Goal: Check status

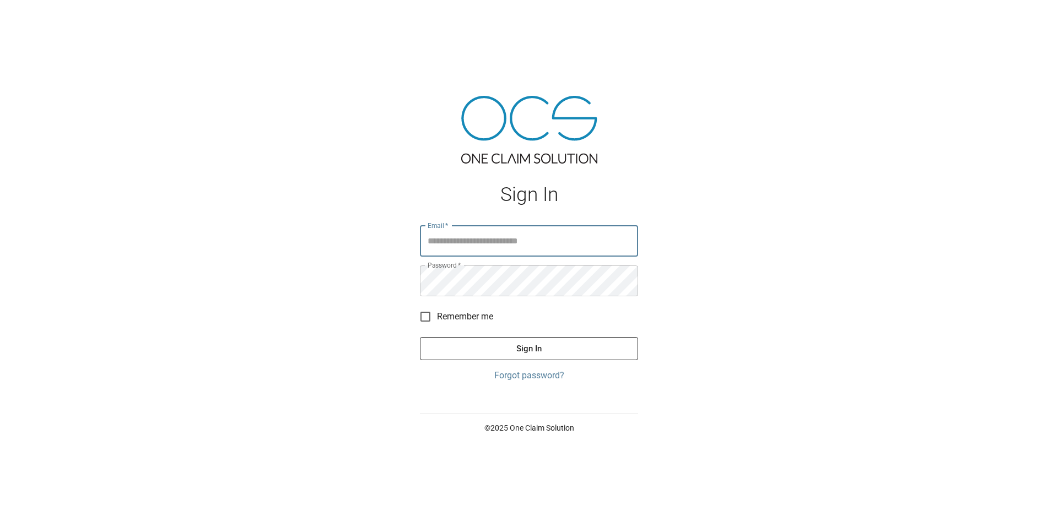
type input "**********"
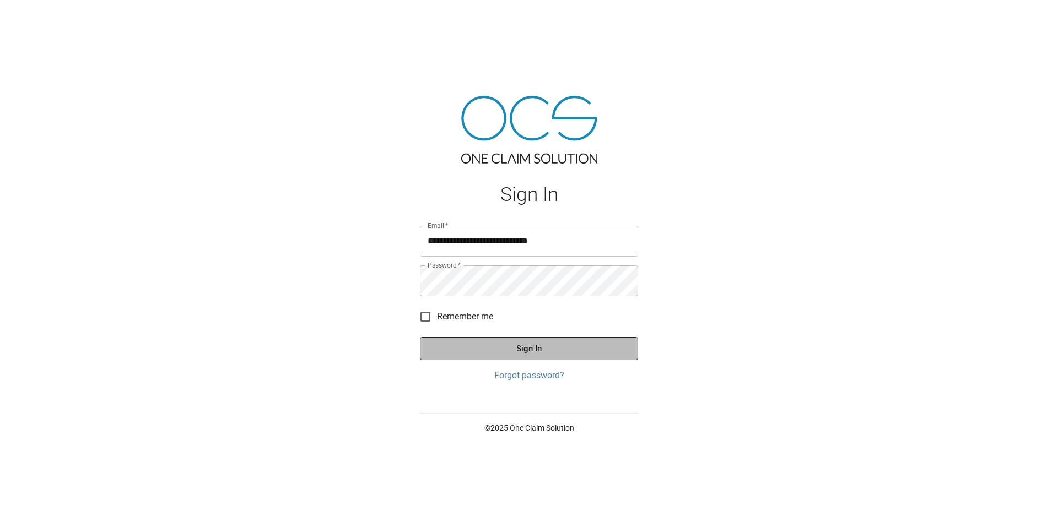
click at [532, 346] on button "Sign In" at bounding box center [529, 348] width 218 height 23
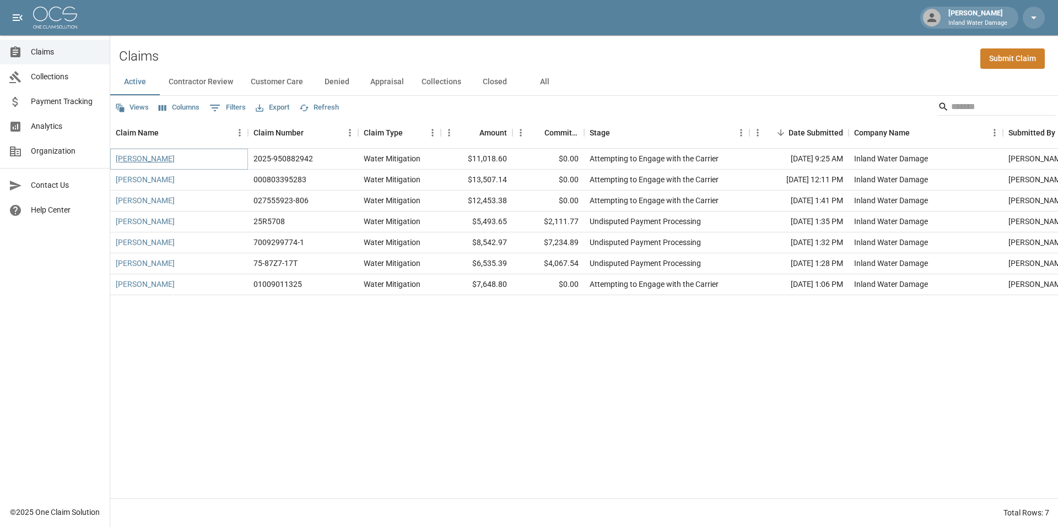
click at [147, 161] on link "[PERSON_NAME]" at bounding box center [145, 158] width 59 height 11
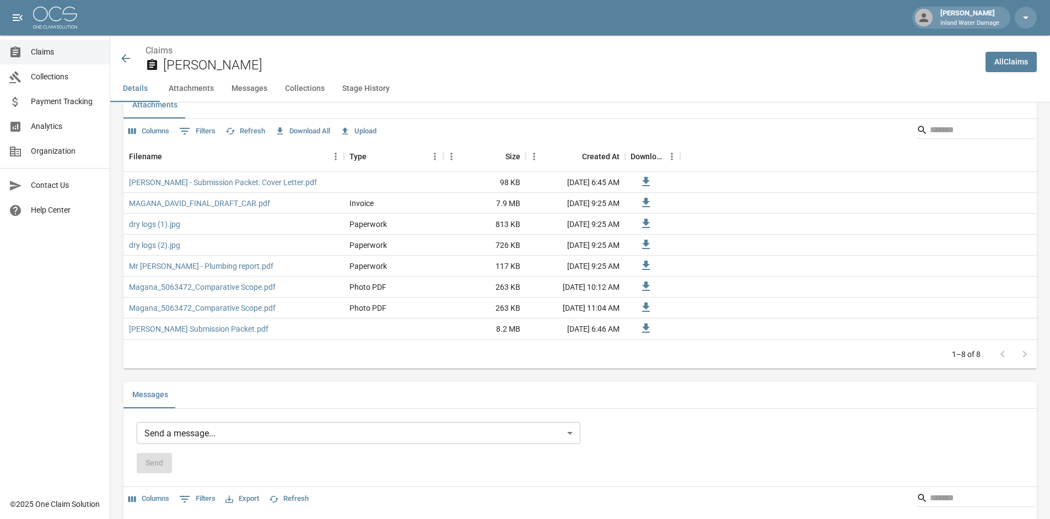
scroll to position [716, 0]
click at [204, 183] on link "[PERSON_NAME] - Submission Packet: Cover Letter.pdf" at bounding box center [223, 181] width 188 height 11
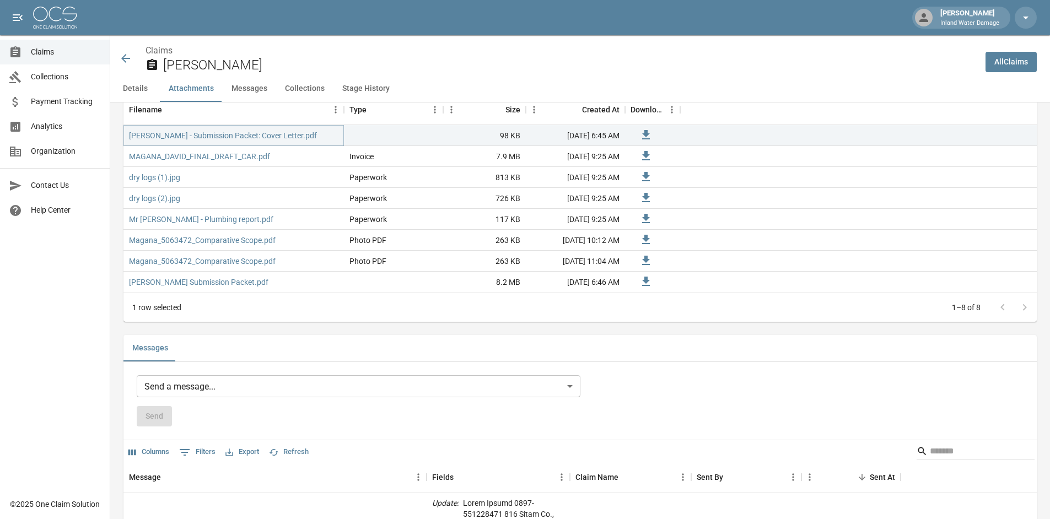
scroll to position [661, 0]
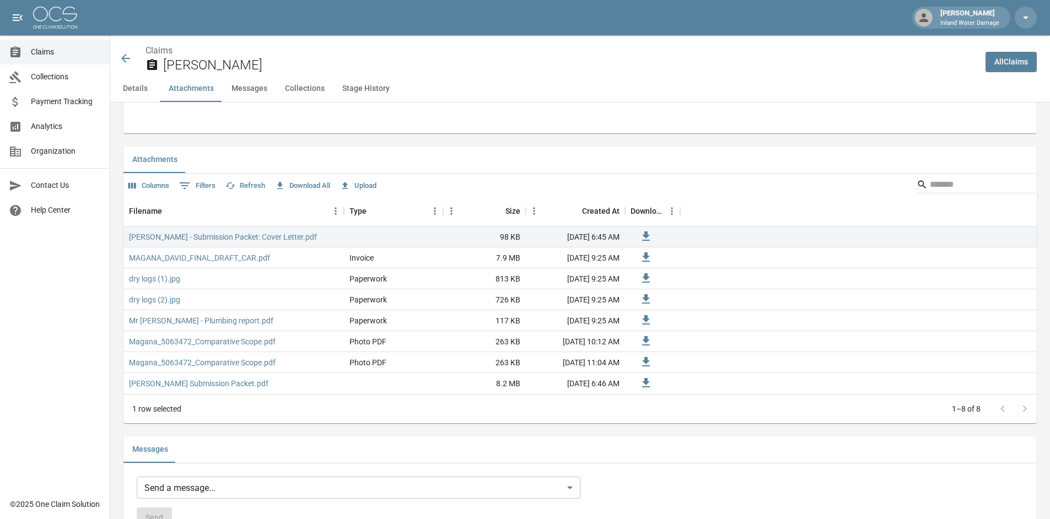
click at [120, 56] on icon at bounding box center [125, 58] width 13 height 13
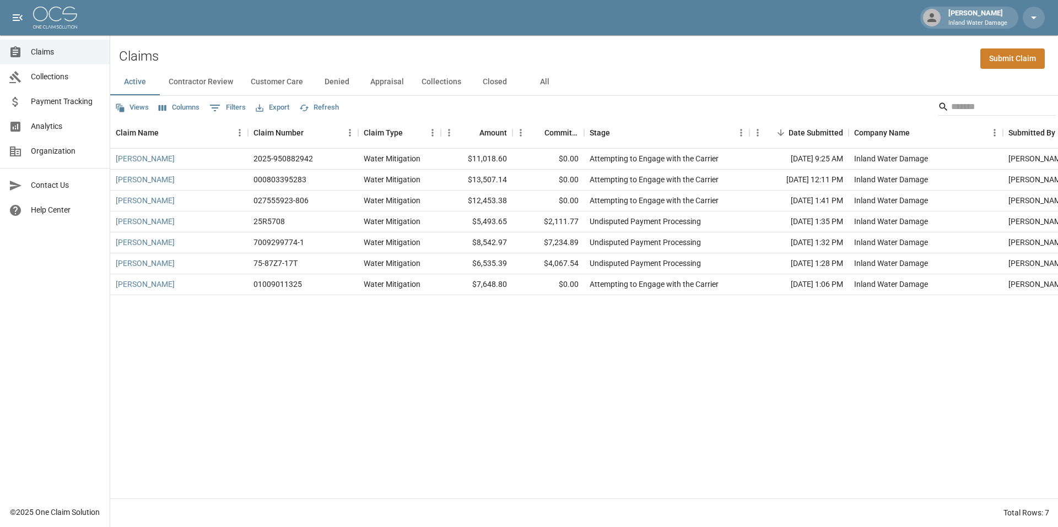
click at [499, 81] on button "Closed" at bounding box center [495, 82] width 50 height 26
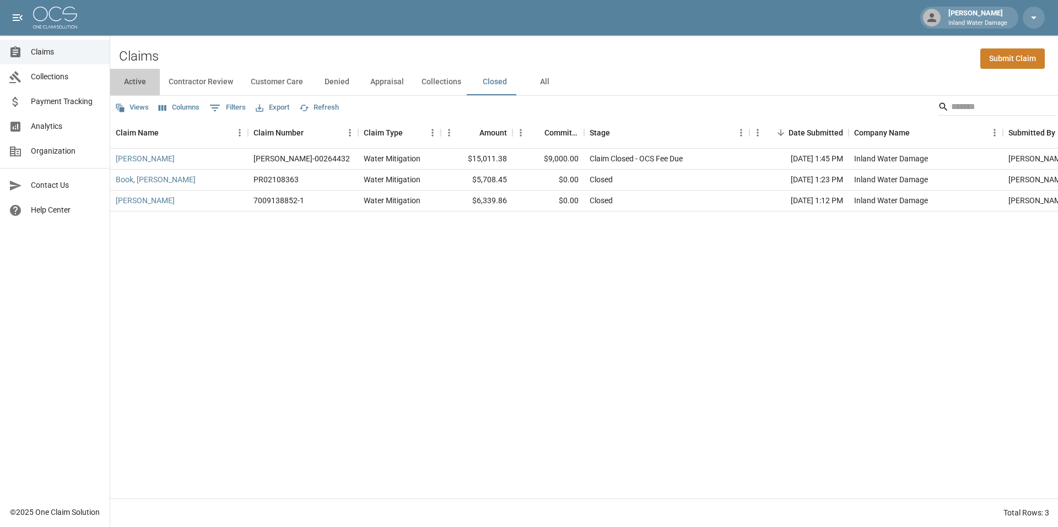
click at [129, 80] on button "Active" at bounding box center [135, 82] width 50 height 26
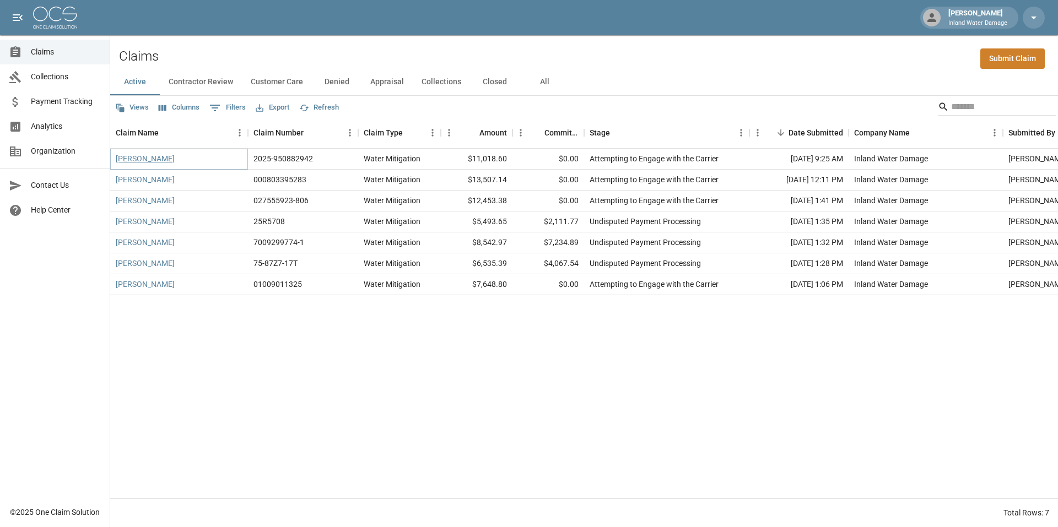
click at [153, 156] on link "[PERSON_NAME]" at bounding box center [145, 158] width 59 height 11
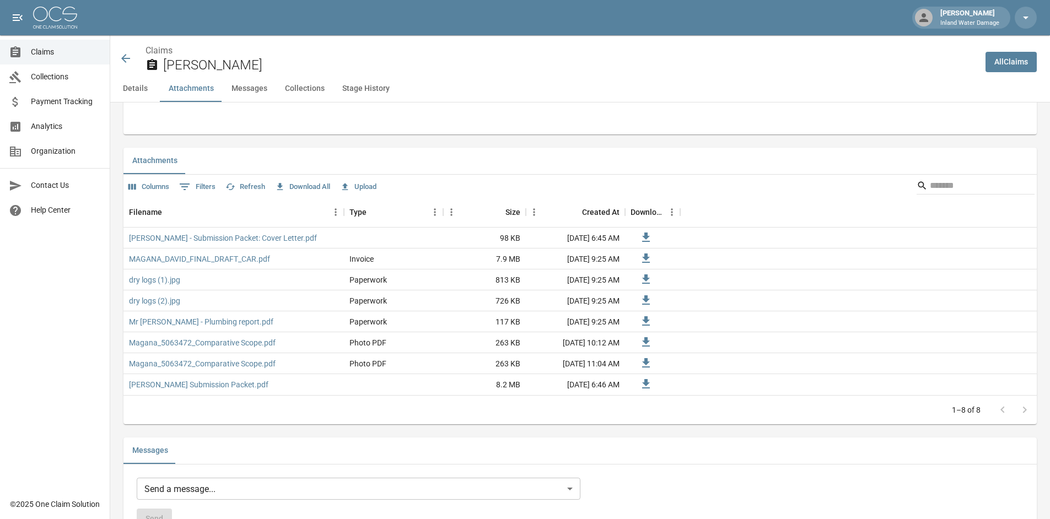
scroll to position [661, 0]
click at [122, 53] on icon at bounding box center [125, 58] width 13 height 13
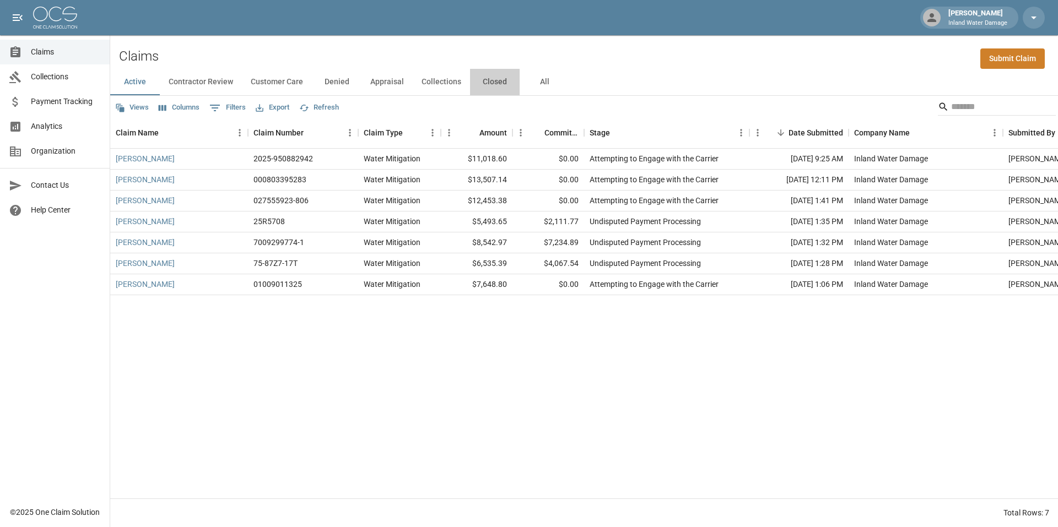
click at [493, 85] on button "Closed" at bounding box center [495, 82] width 50 height 26
